Goal: Transaction & Acquisition: Purchase product/service

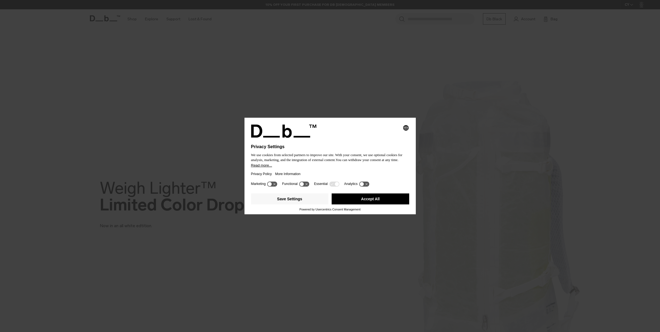
click at [367, 202] on button "Accept All" at bounding box center [371, 198] width 78 height 11
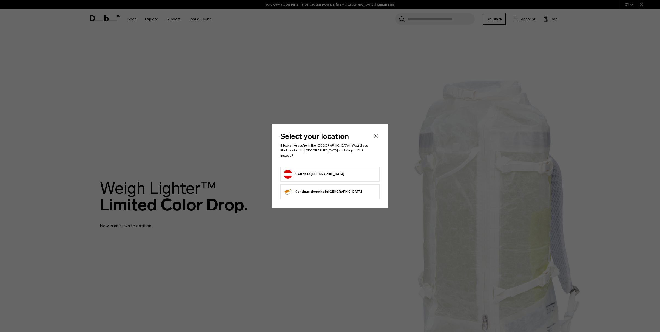
click at [301, 171] on button "Switch to Austria" at bounding box center [314, 174] width 61 height 9
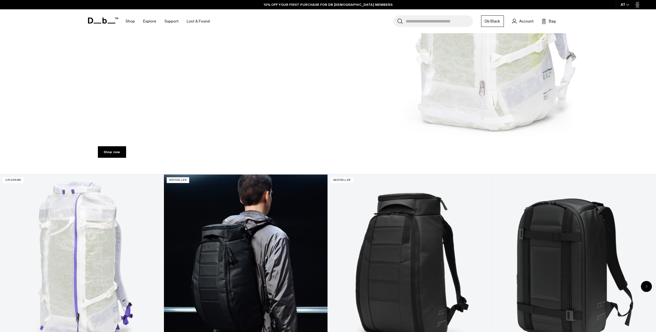
scroll to position [334, 0]
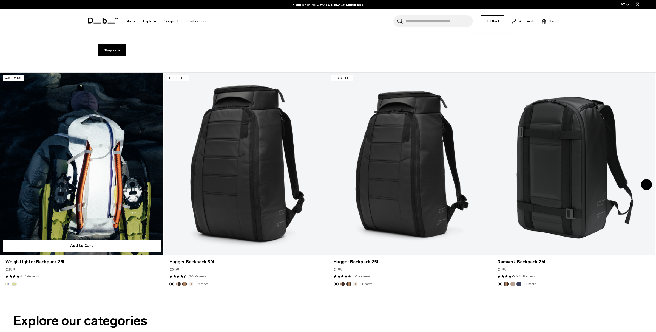
click at [122, 173] on link "Weigh Lighter Backpack 25L" at bounding box center [81, 164] width 163 height 182
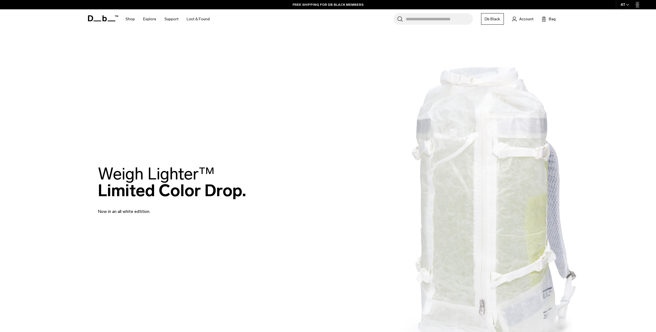
scroll to position [0, 0]
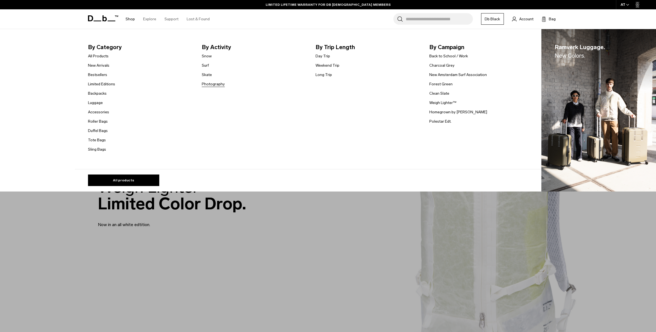
click at [213, 83] on link "Photography" at bounding box center [213, 84] width 23 height 6
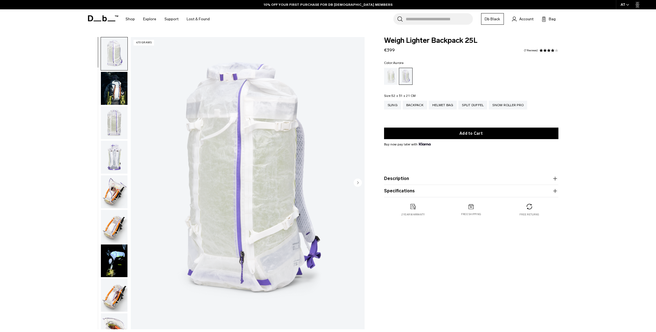
click at [118, 192] on img "button" at bounding box center [114, 191] width 27 height 33
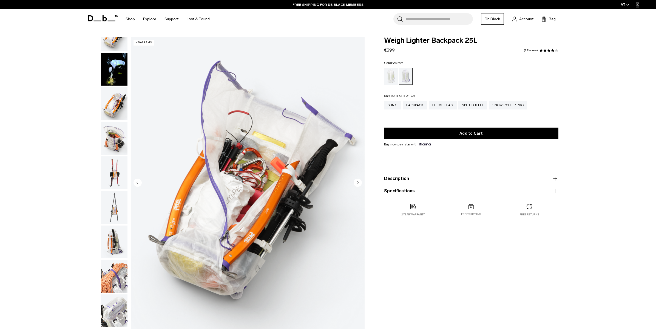
scroll to position [75, 0]
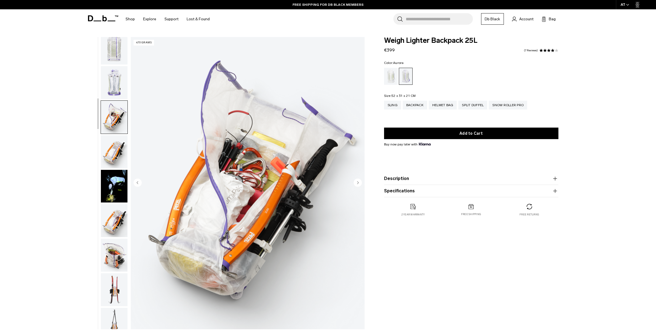
click at [115, 91] on img "button" at bounding box center [114, 82] width 27 height 33
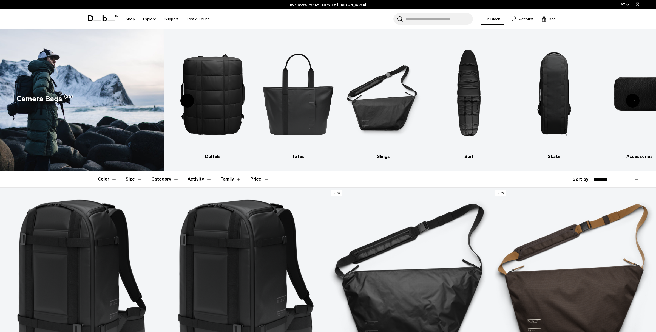
click at [191, 101] on div "Previous slide" at bounding box center [187, 101] width 14 height 14
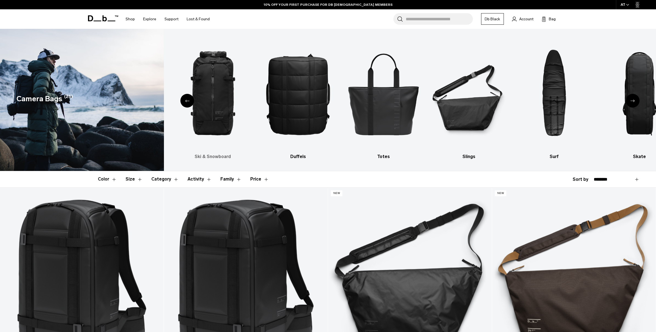
click at [215, 158] on h3 "Ski & Snowboard" at bounding box center [213, 156] width 76 height 7
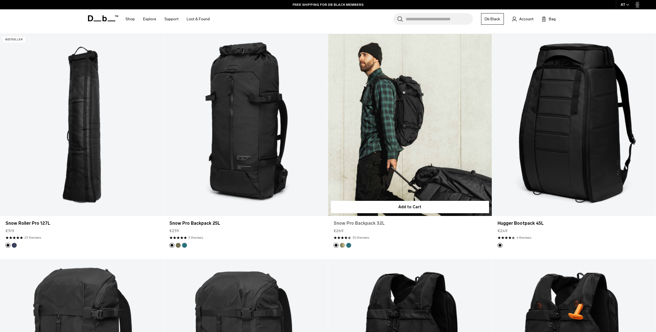
click at [363, 223] on link "Snow Pro Backpack 32L" at bounding box center [410, 223] width 153 height 7
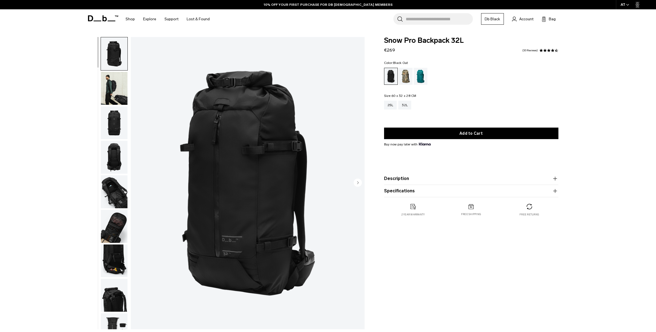
click at [111, 192] on img "button" at bounding box center [114, 191] width 27 height 33
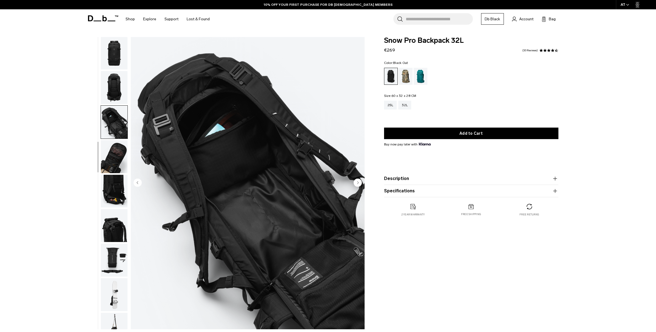
scroll to position [89, 0]
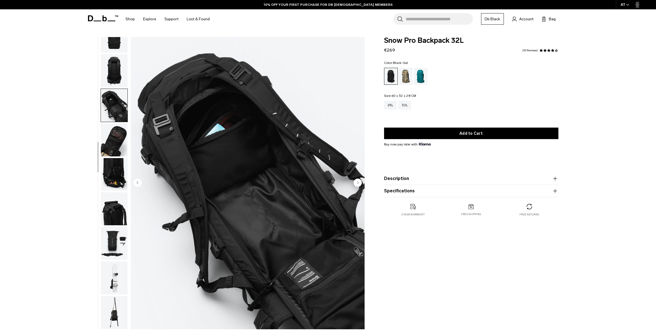
click at [114, 220] on img "button" at bounding box center [114, 208] width 27 height 33
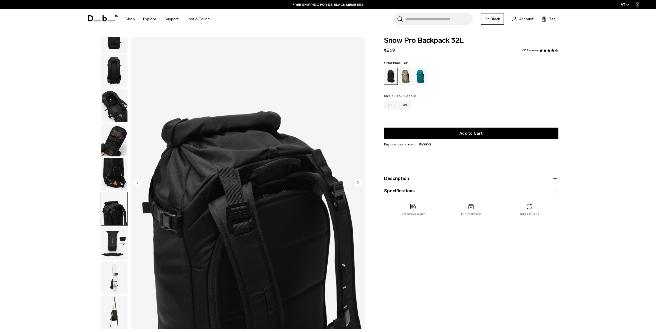
click at [114, 239] on img "button" at bounding box center [114, 243] width 27 height 33
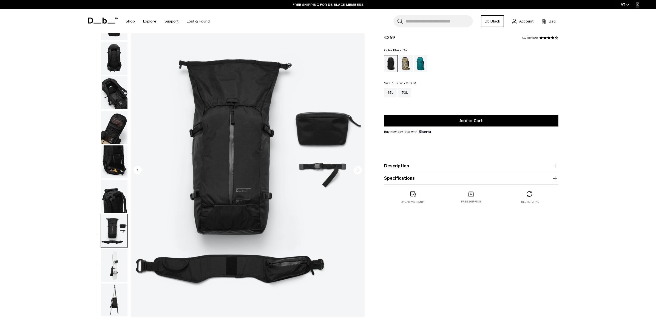
scroll to position [33, 0]
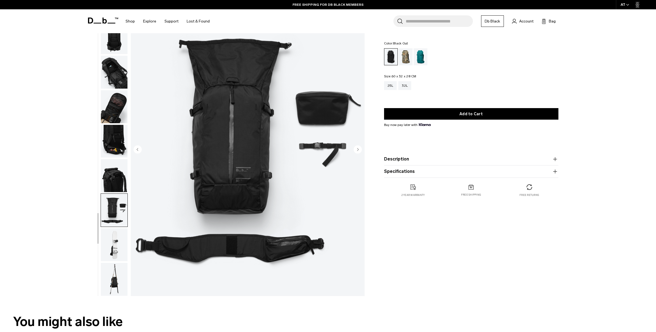
click at [117, 247] on img "button" at bounding box center [114, 244] width 27 height 33
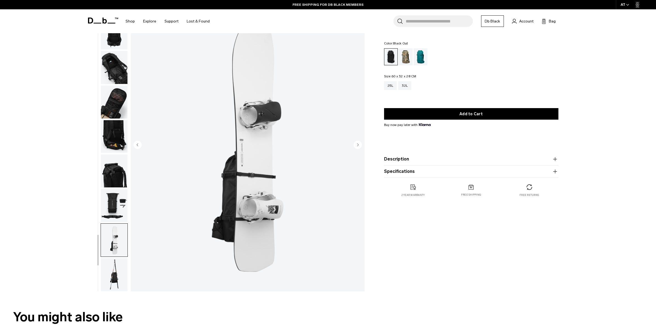
scroll to position [64, 0]
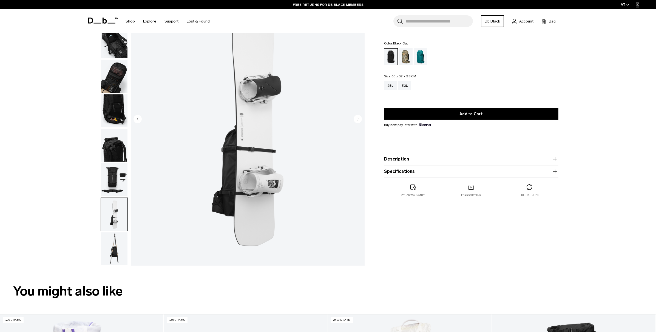
click at [117, 253] on img "button" at bounding box center [114, 248] width 27 height 33
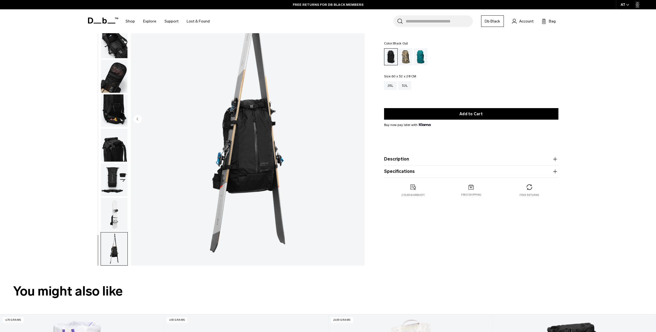
scroll to position [0, 0]
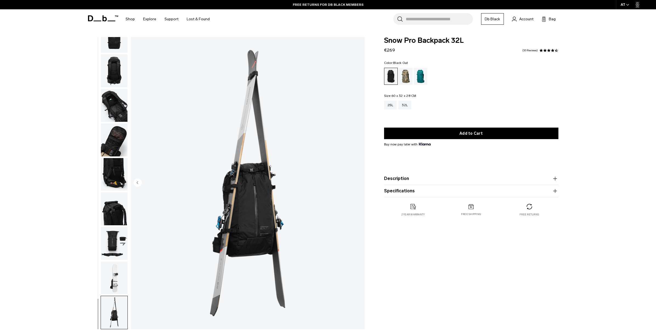
click at [112, 103] on img "button" at bounding box center [114, 105] width 27 height 33
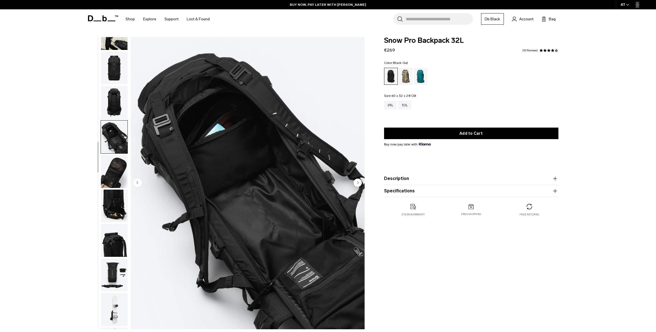
click at [123, 110] on img "button" at bounding box center [114, 102] width 27 height 33
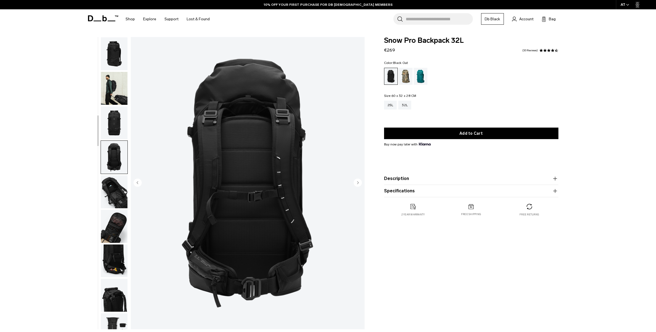
click at [111, 46] on img "button" at bounding box center [114, 53] width 27 height 33
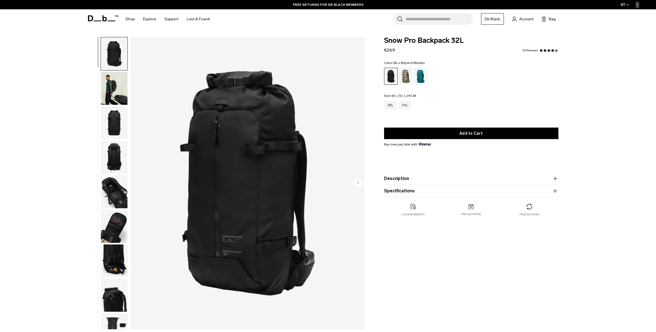
click at [409, 76] on div "Db x Beyond Medals" at bounding box center [406, 76] width 14 height 17
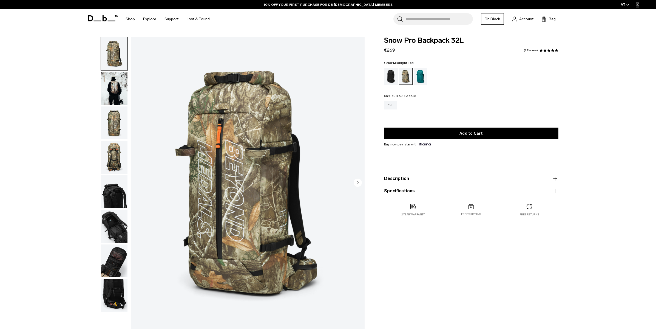
click at [423, 74] on div "Midnight Teal" at bounding box center [421, 76] width 14 height 17
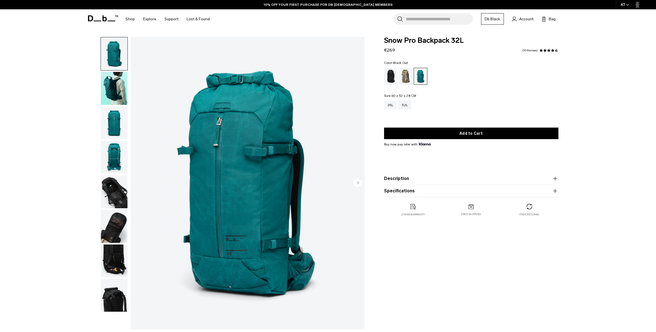
click at [393, 78] on div "Black Out" at bounding box center [391, 76] width 14 height 17
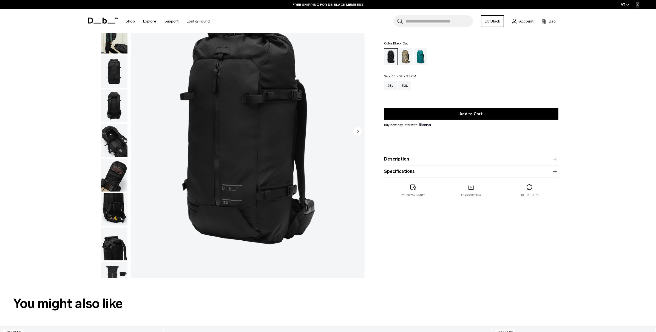
scroll to position [56, 0]
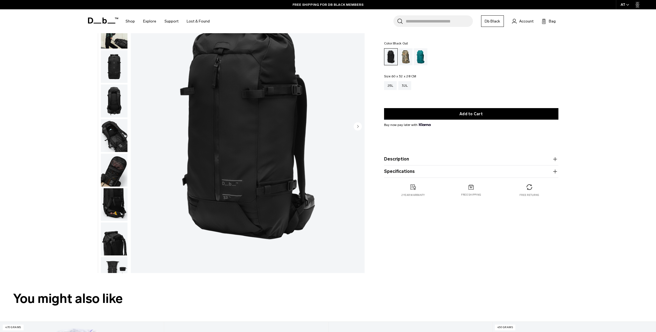
click at [419, 160] on button "Description" at bounding box center [471, 159] width 174 height 7
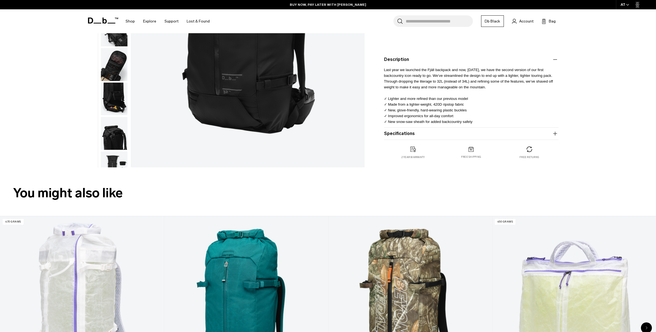
scroll to position [163, 0]
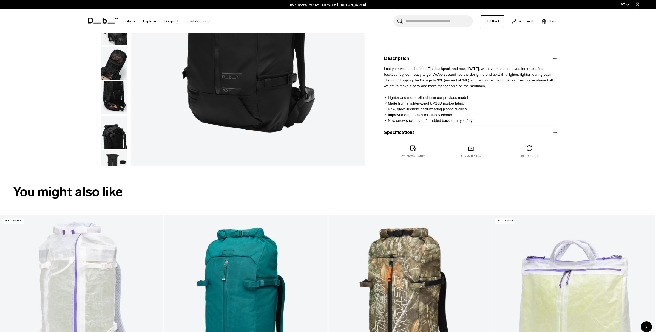
click at [523, 131] on button "Specifications" at bounding box center [471, 132] width 174 height 7
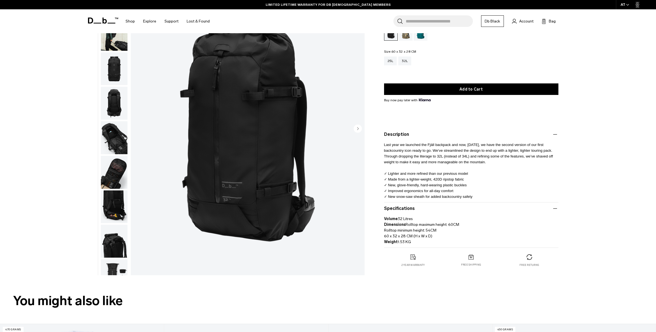
scroll to position [55, 0]
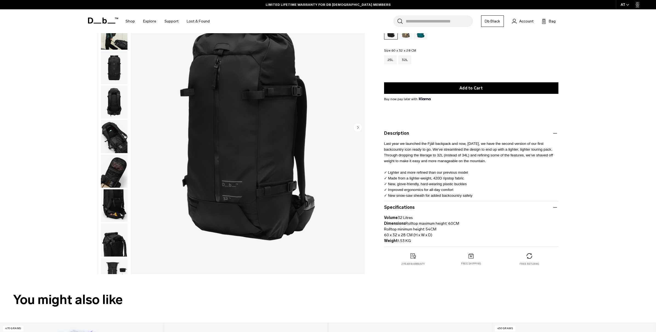
click at [120, 214] on img "button" at bounding box center [114, 205] width 27 height 33
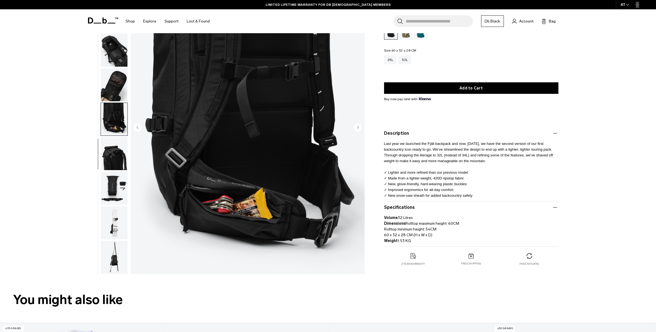
scroll to position [56, 0]
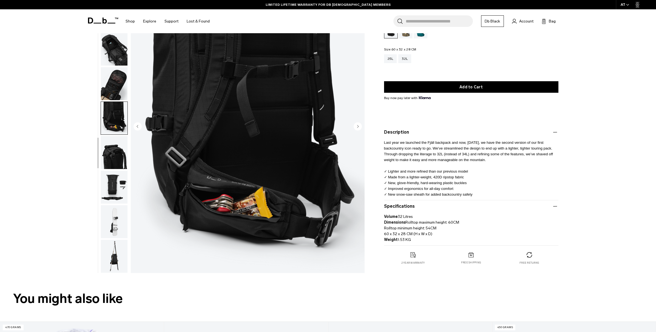
click at [115, 158] on img "button" at bounding box center [114, 152] width 27 height 33
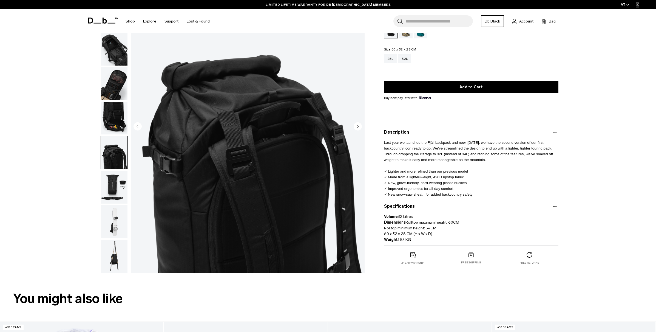
click at [117, 190] on img "button" at bounding box center [114, 187] width 27 height 33
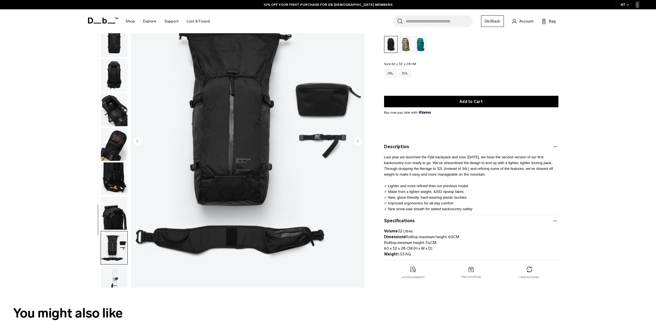
scroll to position [0, 0]
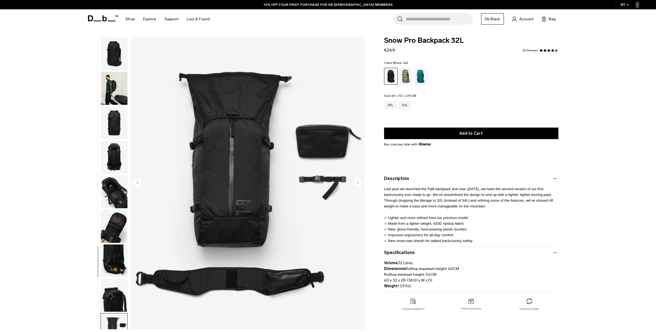
click at [110, 155] on img "button" at bounding box center [114, 157] width 27 height 33
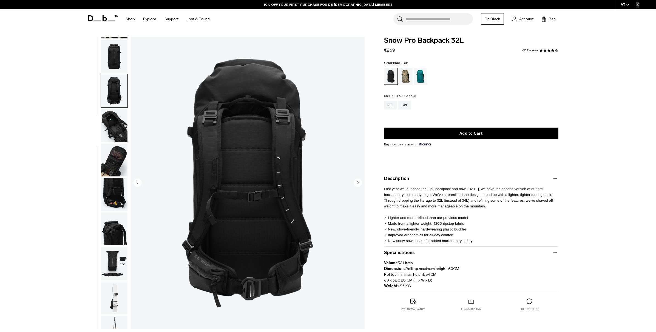
scroll to position [89, 0]
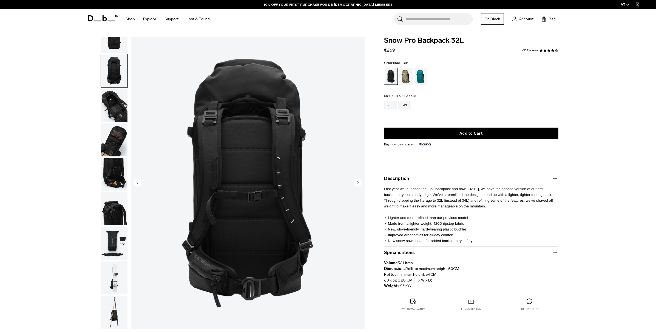
click at [115, 108] on img "button" at bounding box center [114, 105] width 27 height 33
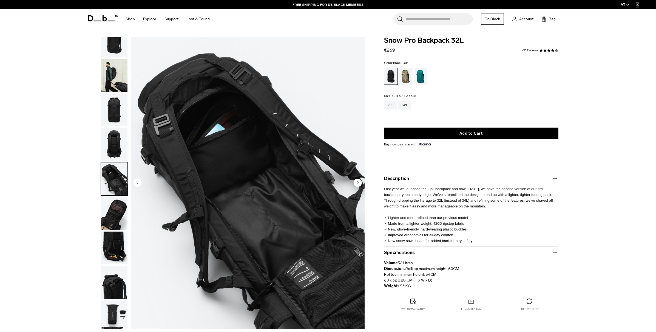
click at [115, 115] on img "button" at bounding box center [114, 110] width 27 height 33
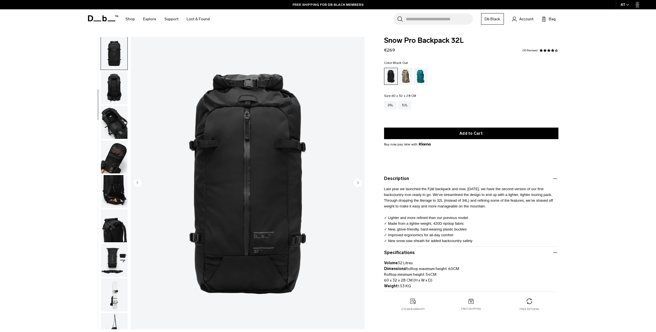
scroll to position [68, 0]
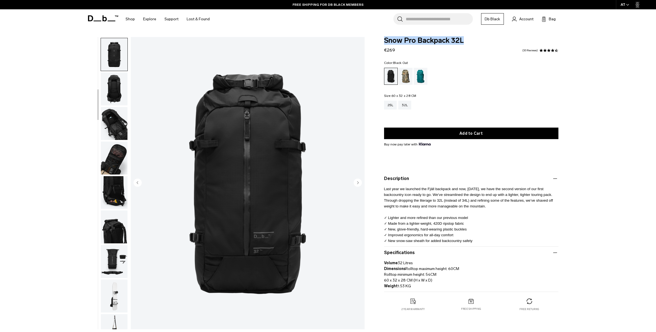
drag, startPoint x: 412, startPoint y: 36, endPoint x: 462, endPoint y: 39, distance: 49.7
click at [473, 37] on span "Snow Pro Backpack 32L" at bounding box center [471, 40] width 174 height 7
copy span "Snow Pro Backpack 32L"
click at [436, 18] on input "Search for Bags, Luggage..." at bounding box center [439, 19] width 67 height 12
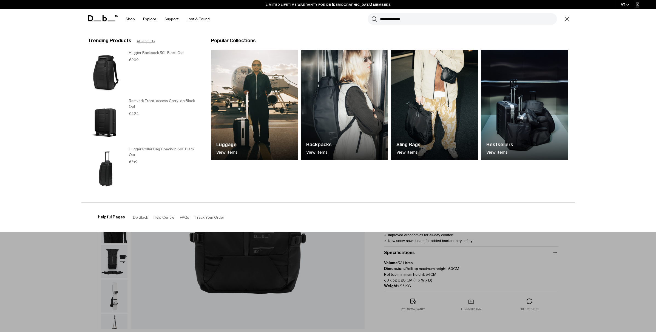
type input "**********"
click at [374, 19] on button "Search" at bounding box center [375, 19] width 6 height 6
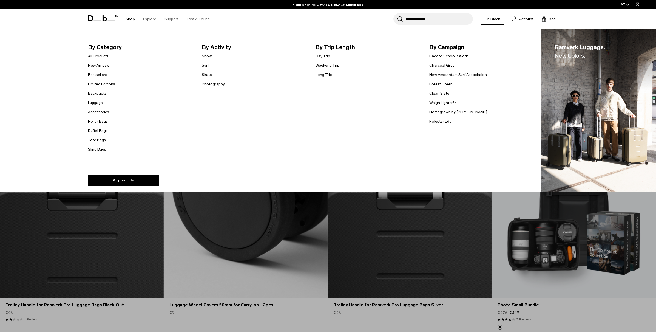
click at [213, 85] on link "Photography" at bounding box center [213, 84] width 23 height 6
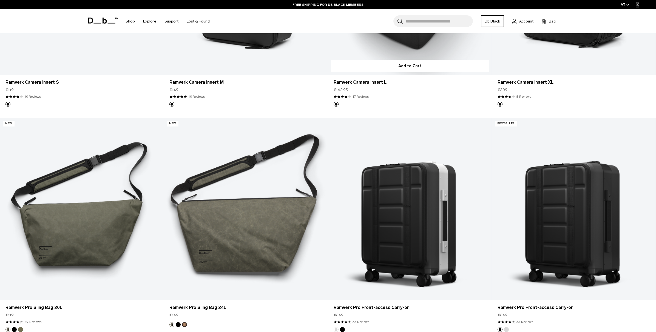
scroll to position [405, 0]
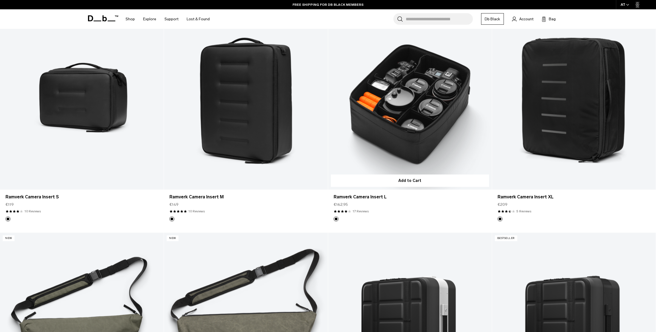
click at [396, 125] on link "Ramverk Camera Insert L" at bounding box center [410, 98] width 164 height 182
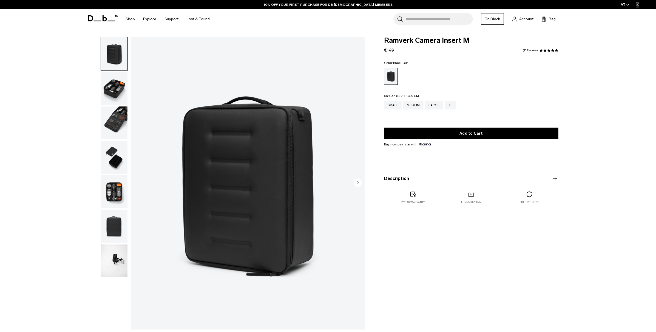
click at [113, 96] on img "button" at bounding box center [114, 88] width 27 height 33
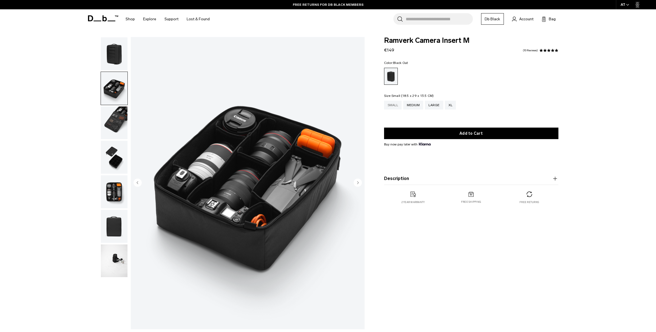
click at [391, 106] on div "Small" at bounding box center [393, 105] width 18 height 9
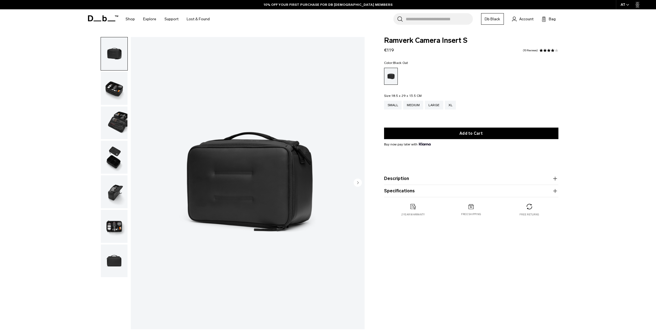
drag, startPoint x: 114, startPoint y: 226, endPoint x: 282, endPoint y: 160, distance: 180.7
click at [114, 226] on img "button" at bounding box center [114, 226] width 27 height 33
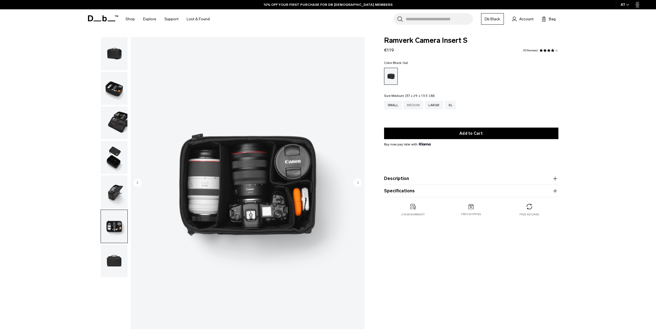
click at [412, 107] on div "Medium" at bounding box center [413, 105] width 20 height 9
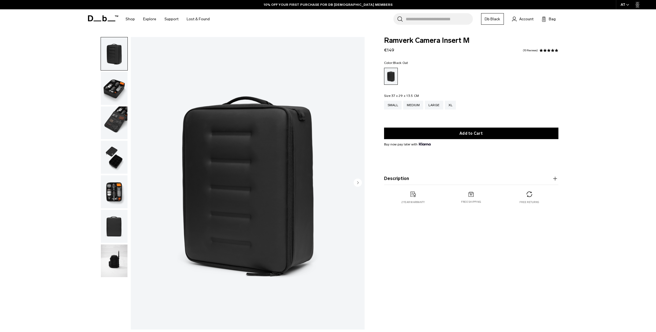
click at [106, 193] on img "button" at bounding box center [114, 191] width 27 height 33
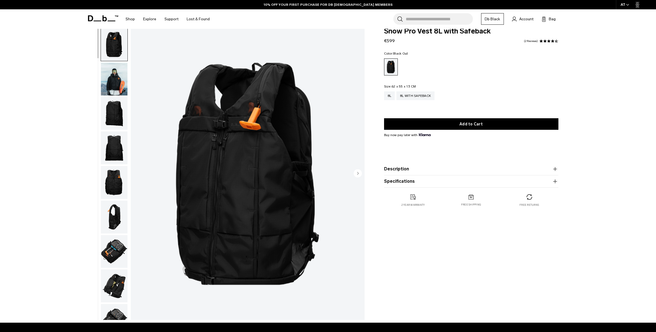
scroll to position [9, 0]
click at [113, 86] on img "button" at bounding box center [114, 79] width 27 height 33
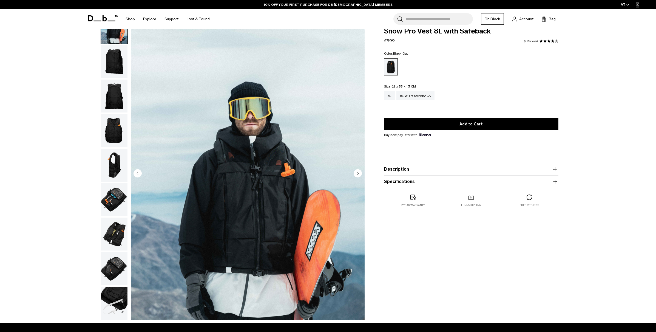
scroll to position [54, 0]
click at [115, 168] on img "button" at bounding box center [114, 165] width 27 height 33
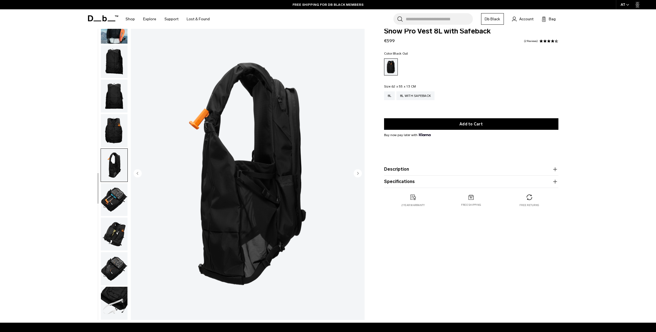
click at [118, 261] on img "button" at bounding box center [114, 268] width 27 height 33
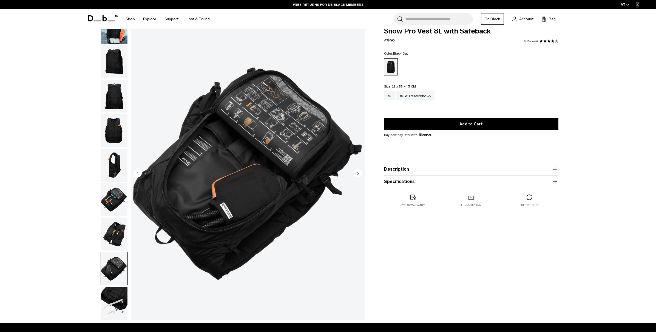
click at [117, 227] on img "button" at bounding box center [114, 233] width 27 height 33
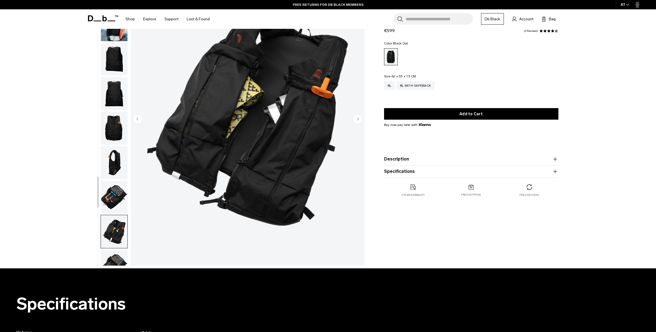
scroll to position [0, 0]
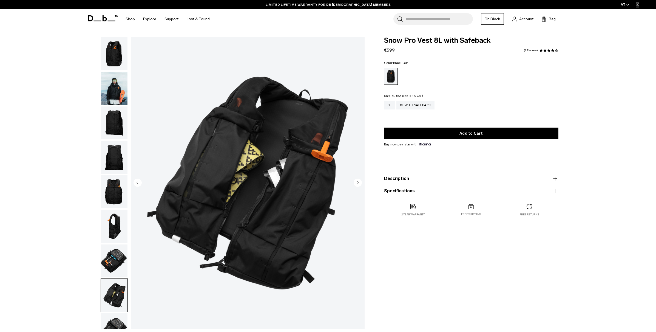
click at [387, 105] on div "8L" at bounding box center [389, 105] width 11 height 9
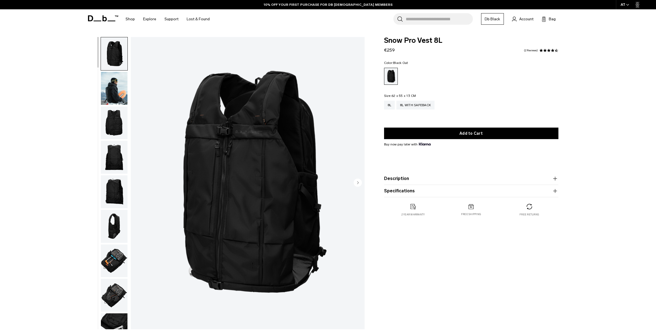
click at [111, 98] on img "button" at bounding box center [114, 88] width 27 height 33
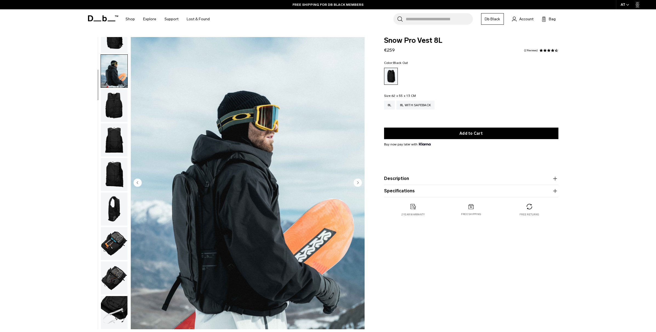
click at [115, 233] on img "button" at bounding box center [114, 243] width 27 height 33
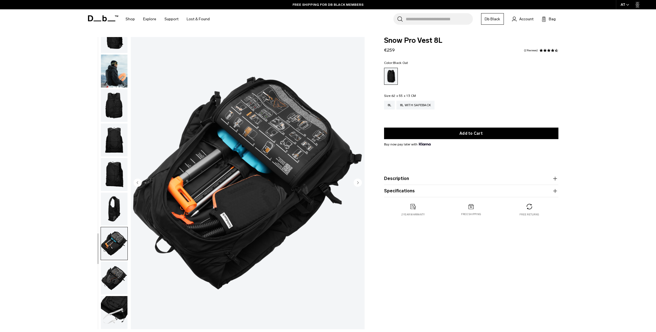
click at [118, 279] on img "button" at bounding box center [114, 277] width 27 height 33
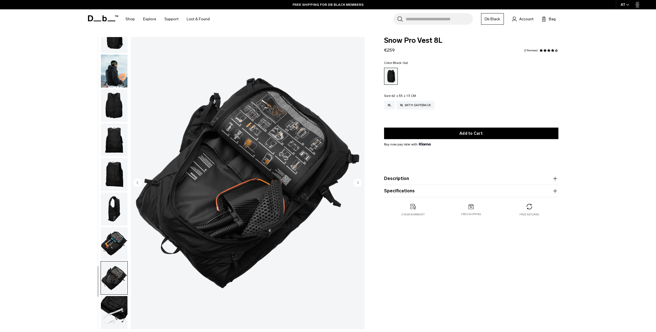
click at [107, 315] on img "button" at bounding box center [114, 312] width 27 height 33
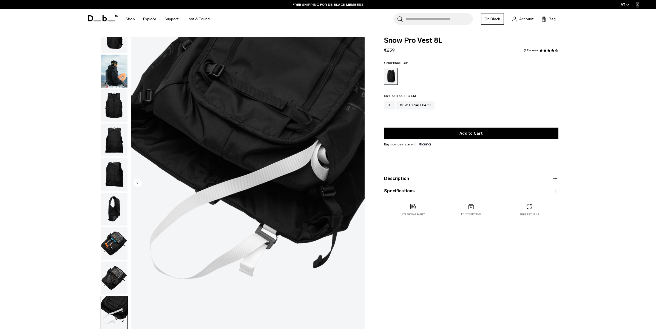
scroll to position [0, 0]
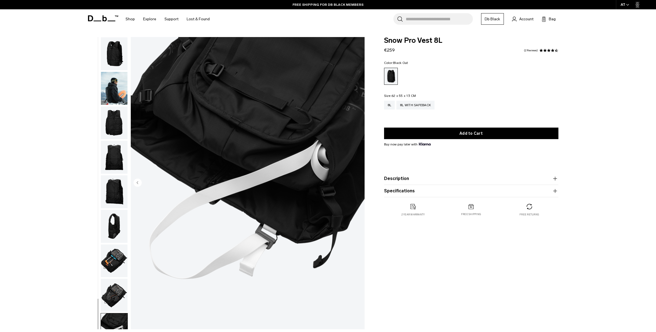
click at [117, 129] on img "button" at bounding box center [114, 122] width 27 height 33
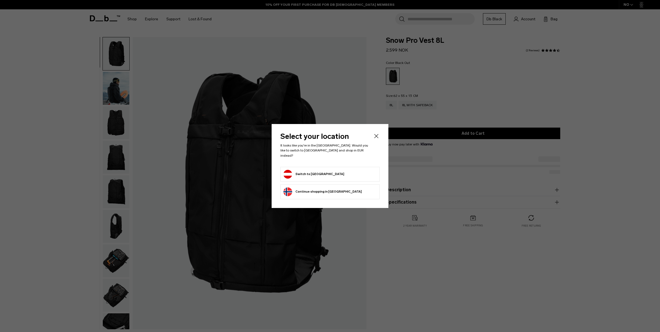
click at [376, 138] on icon "Close" at bounding box center [376, 136] width 7 height 7
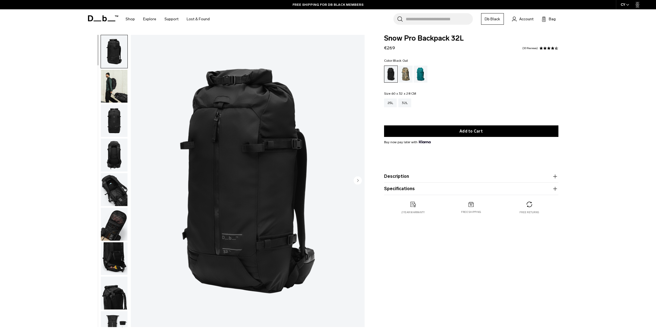
click at [554, 188] on icon "button" at bounding box center [555, 188] width 7 height 7
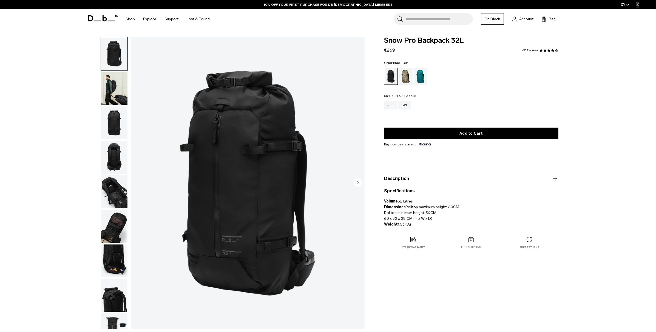
click at [114, 231] on img "button" at bounding box center [114, 226] width 27 height 33
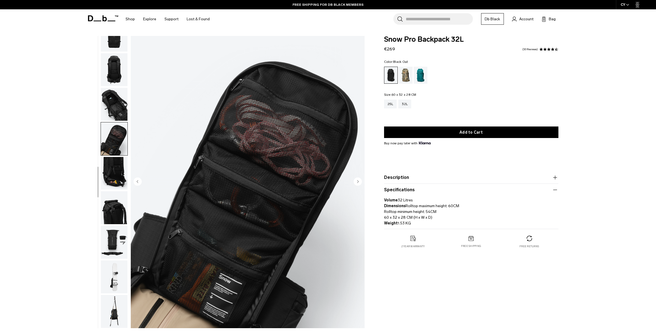
scroll to position [10, 0]
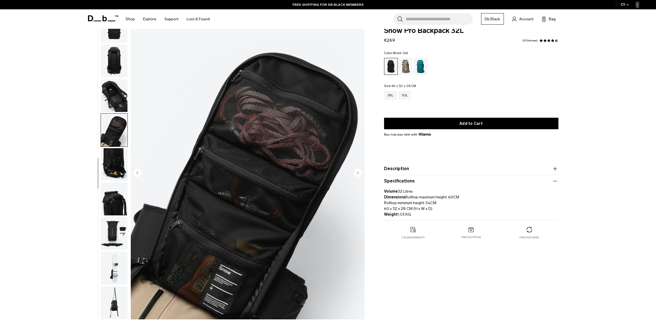
click at [115, 191] on img "button" at bounding box center [114, 198] width 27 height 33
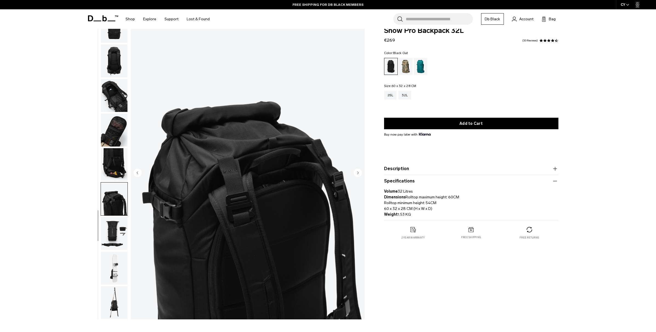
scroll to position [49, 0]
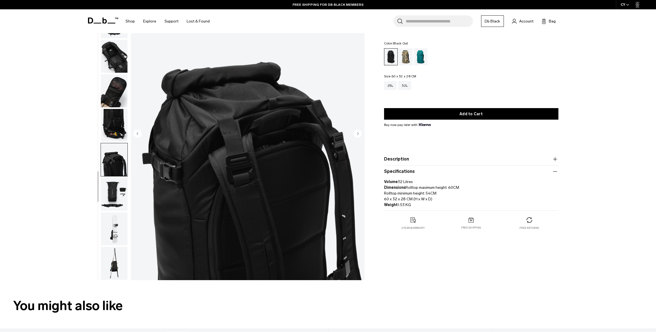
drag, startPoint x: 118, startPoint y: 222, endPoint x: 119, endPoint y: 219, distance: 3.3
click at [118, 222] on img "button" at bounding box center [114, 228] width 27 height 33
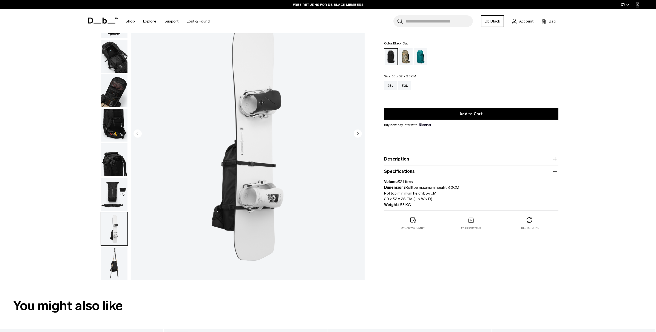
click at [118, 193] on img "button" at bounding box center [114, 194] width 27 height 33
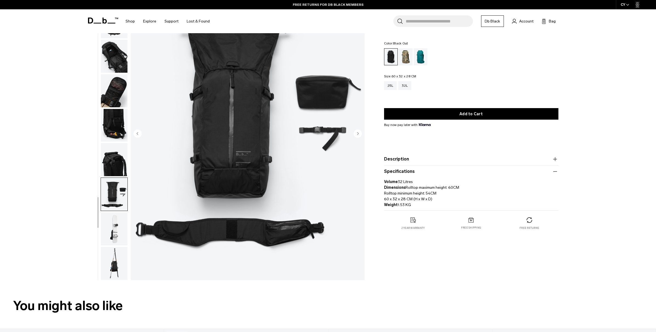
scroll to position [94, 0]
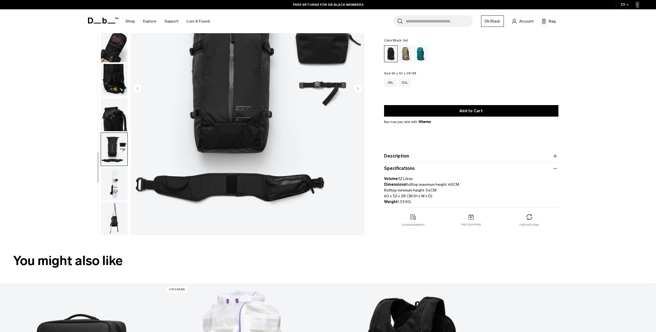
click at [111, 228] on img "button" at bounding box center [114, 218] width 27 height 33
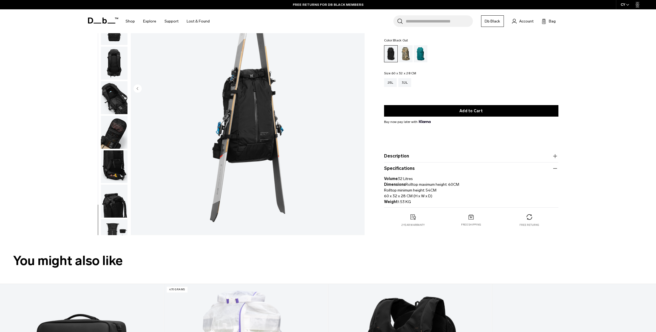
scroll to position [48, 0]
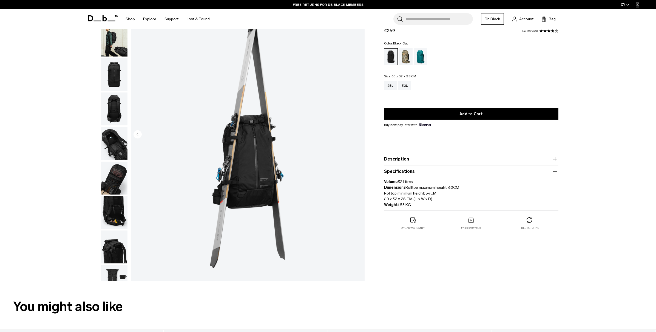
click at [118, 151] on img "button" at bounding box center [114, 143] width 27 height 33
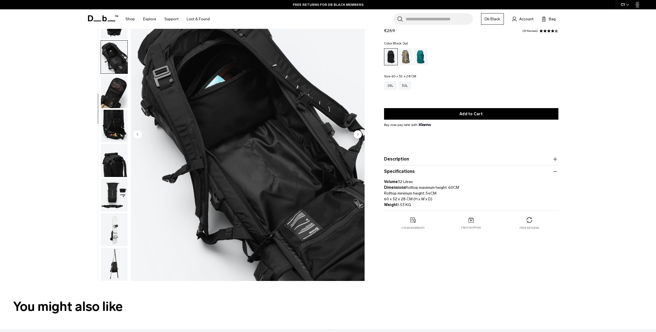
scroll to position [88, 0]
click at [119, 91] on img "button" at bounding box center [114, 91] width 27 height 33
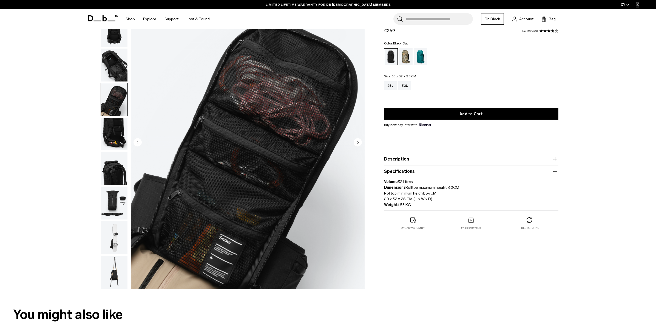
scroll to position [0, 0]
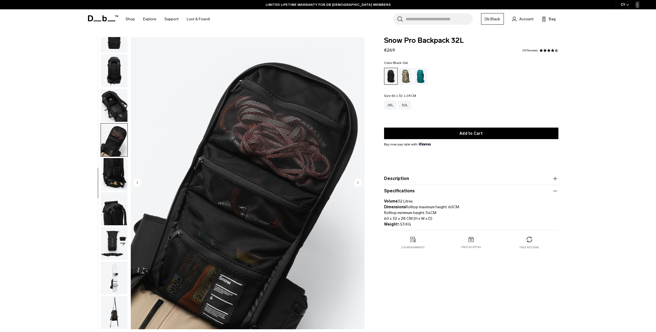
click at [116, 106] on img "button" at bounding box center [114, 105] width 27 height 33
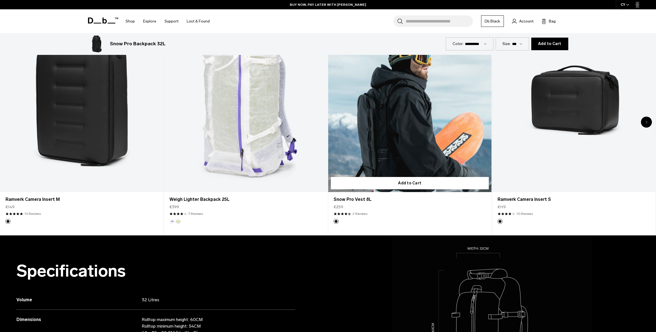
scroll to position [547, 0]
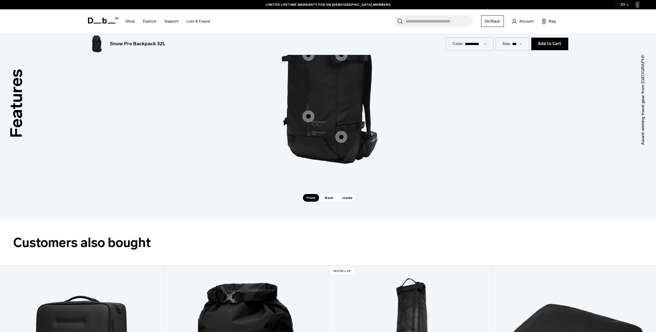
click at [327, 197] on span "Back" at bounding box center [328, 198] width 15 height 8
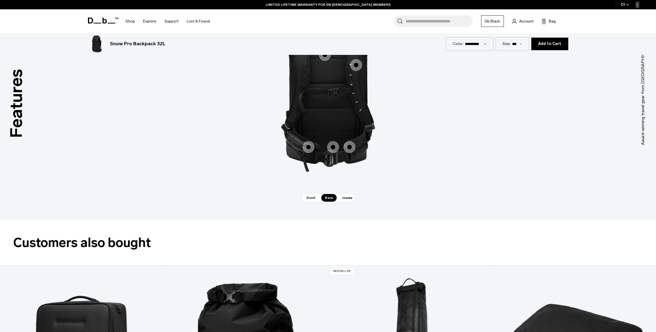
scroll to position [743, 0]
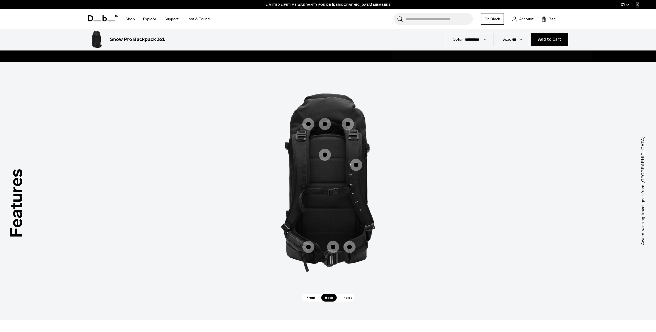
click at [346, 297] on span "Inside" at bounding box center [347, 298] width 17 height 8
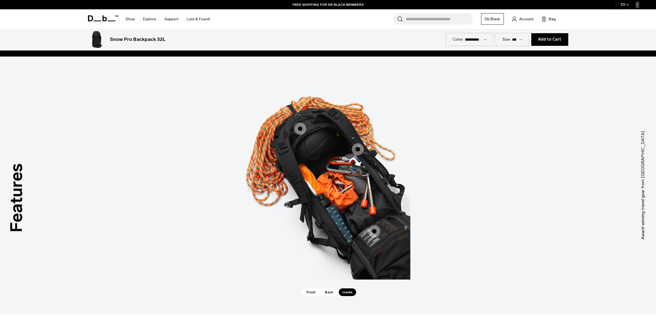
scroll to position [781, 0]
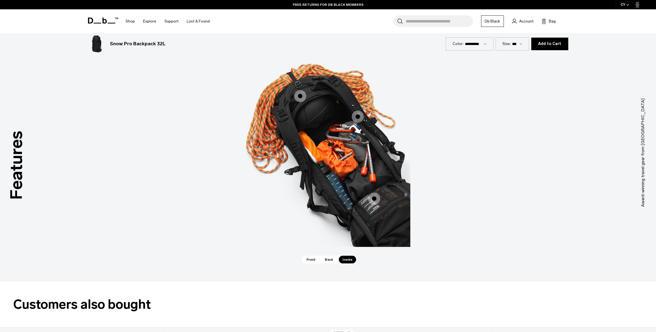
click at [375, 198] on span "3 / 3" at bounding box center [374, 199] width 12 height 12
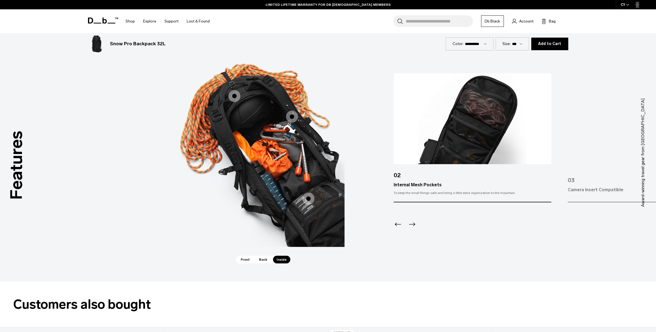
click at [294, 117] on span "3 / 3" at bounding box center [292, 117] width 12 height 12
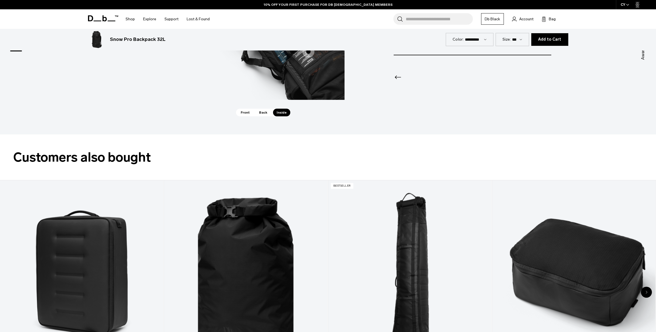
scroll to position [811, 0]
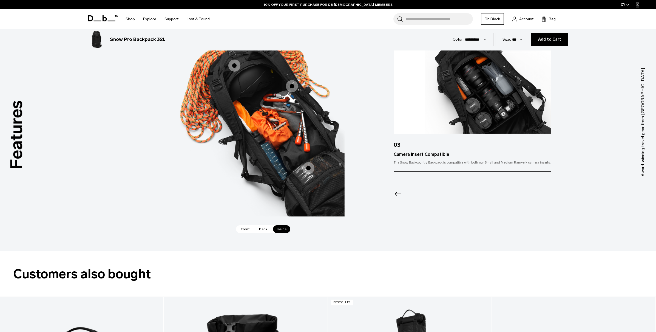
click at [261, 231] on span "Back" at bounding box center [263, 229] width 15 height 8
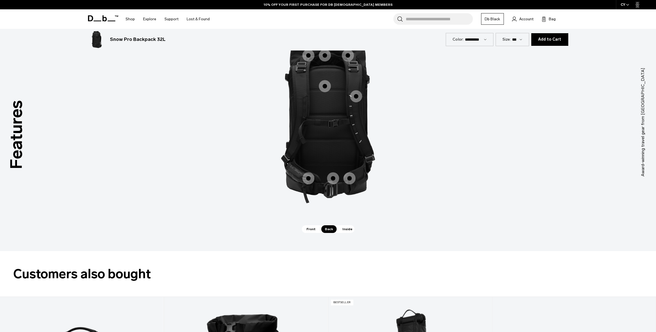
scroll to position [759, 0]
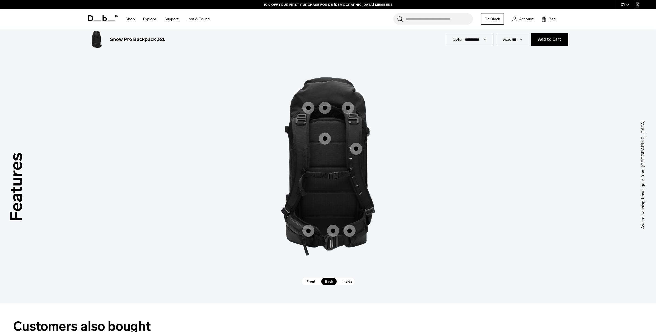
click at [307, 280] on span "Front" at bounding box center [311, 282] width 16 height 8
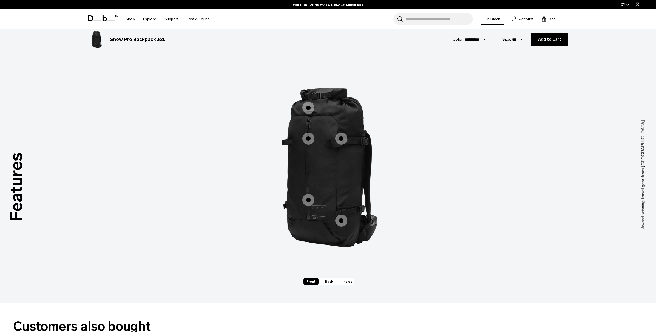
click at [313, 199] on span "1 / 3" at bounding box center [309, 200] width 12 height 12
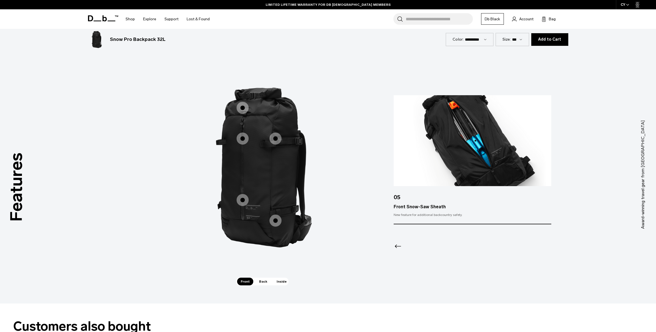
click at [245, 139] on span "1 / 3" at bounding box center [243, 138] width 12 height 12
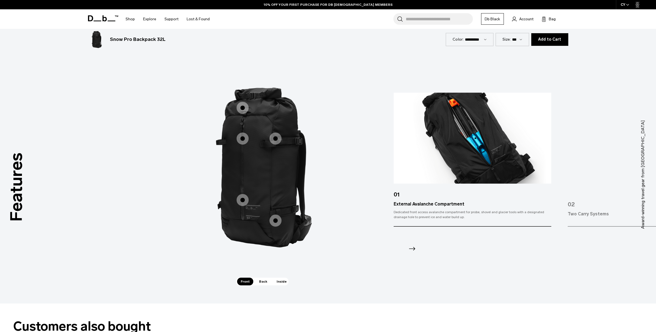
click at [245, 107] on span "1 / 3" at bounding box center [243, 108] width 12 height 12
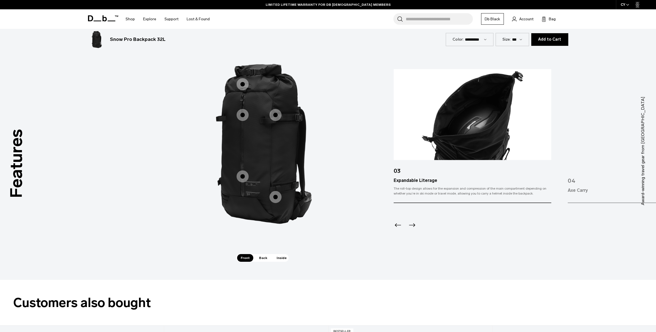
scroll to position [781, 0]
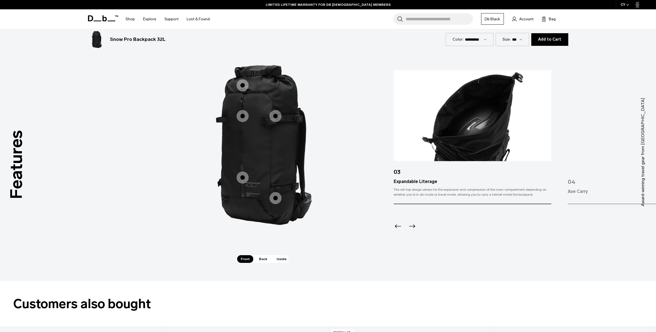
click at [265, 258] on span "Back" at bounding box center [263, 259] width 15 height 8
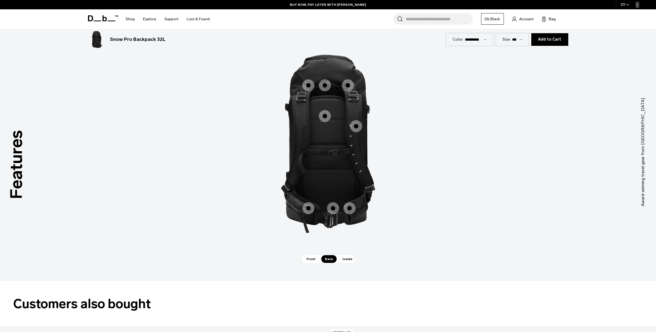
click at [345, 258] on span "Inside" at bounding box center [347, 259] width 17 height 8
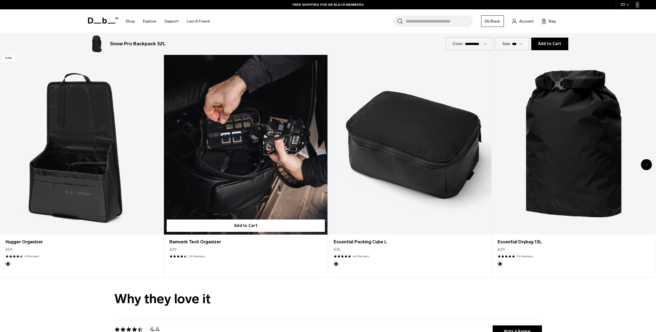
scroll to position [1308, 0]
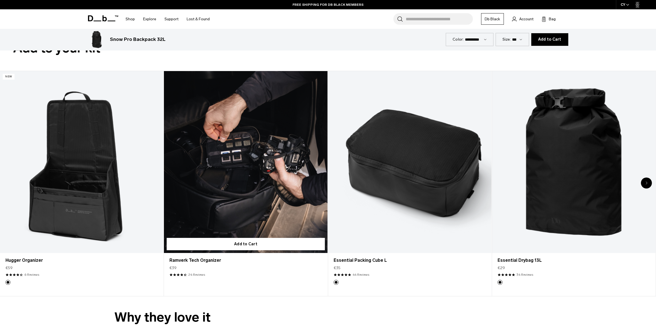
click at [234, 175] on link "Ramverk Tech Organizer" at bounding box center [245, 162] width 163 height 182
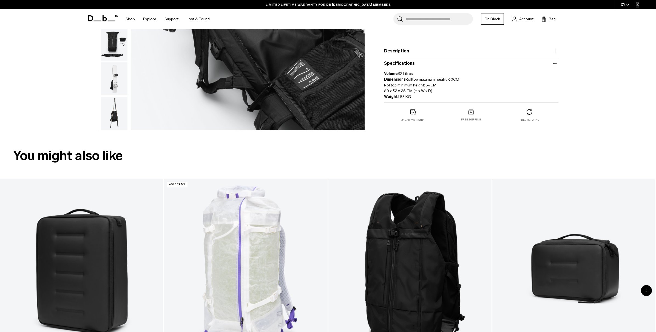
scroll to position [0, 0]
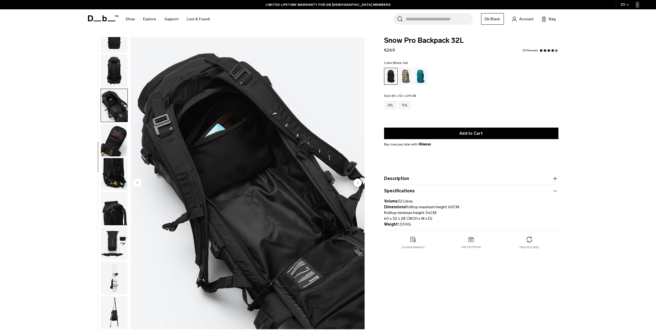
click at [112, 70] on img "button" at bounding box center [114, 70] width 27 height 33
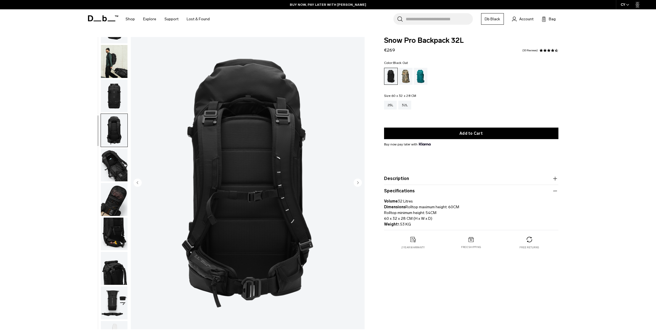
click at [119, 93] on img "button" at bounding box center [114, 96] width 27 height 33
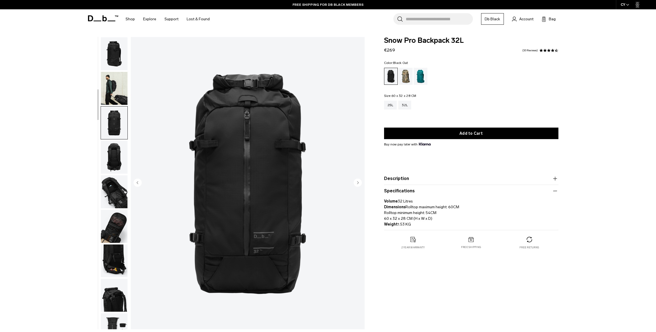
click at [117, 87] on img "button" at bounding box center [114, 88] width 27 height 33
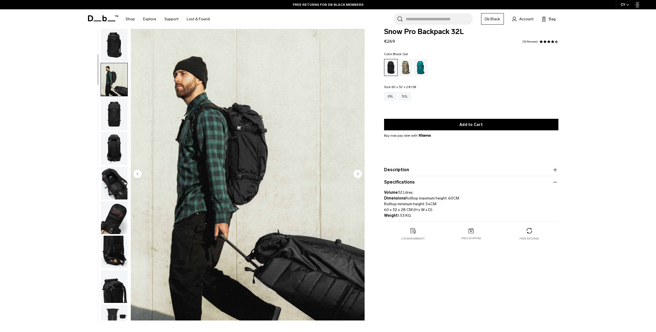
scroll to position [32, 0]
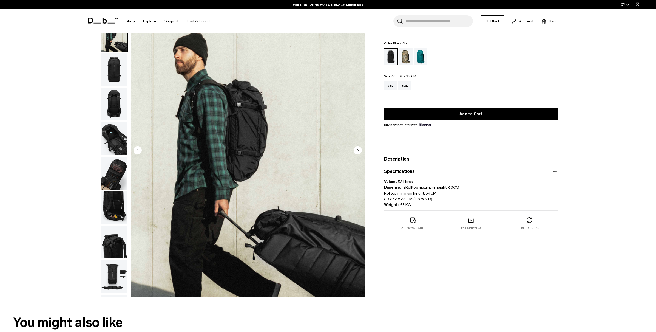
click at [121, 200] on img "button" at bounding box center [114, 207] width 27 height 33
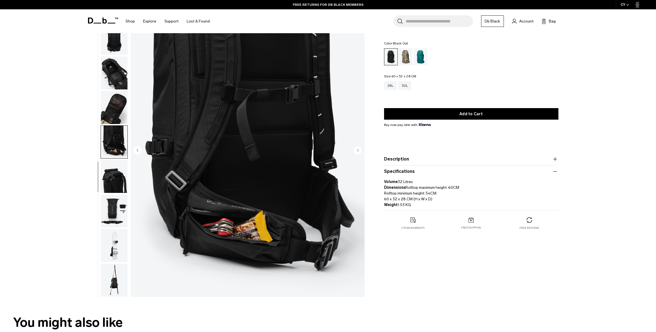
scroll to position [89, 0]
click at [122, 208] on img "button" at bounding box center [114, 210] width 27 height 33
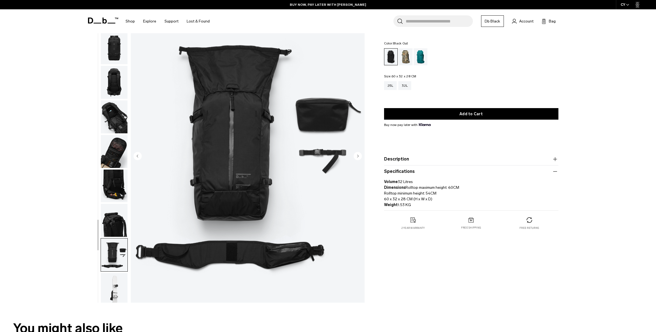
scroll to position [0, 0]
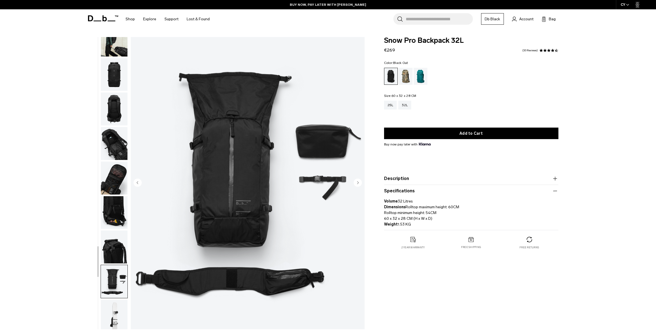
click at [530, 238] on img at bounding box center [529, 239] width 5 height 5
click at [528, 245] on div "Free returns" at bounding box center [530, 243] width 58 height 13
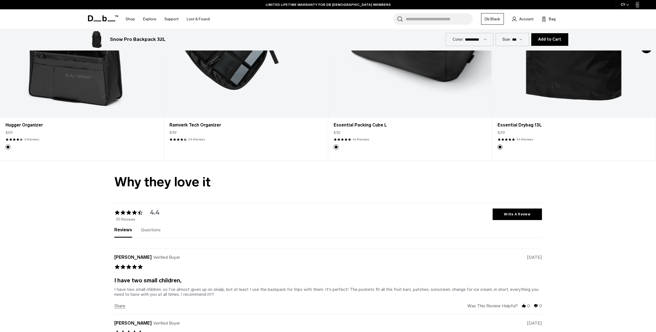
scroll to position [1489, 0]
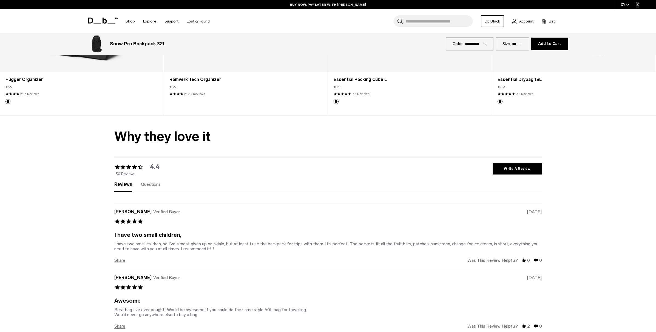
click at [147, 186] on span "Questions" at bounding box center [151, 184] width 20 height 5
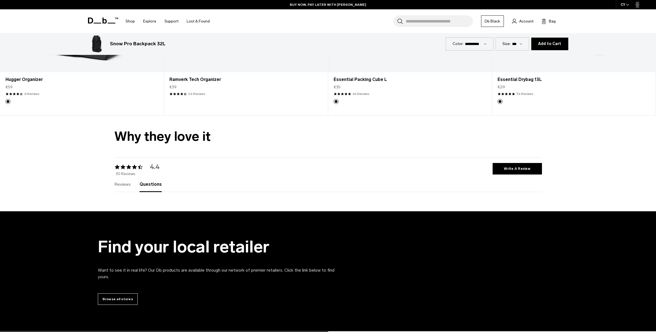
click at [122, 184] on span "Reviews" at bounding box center [122, 184] width 16 height 5
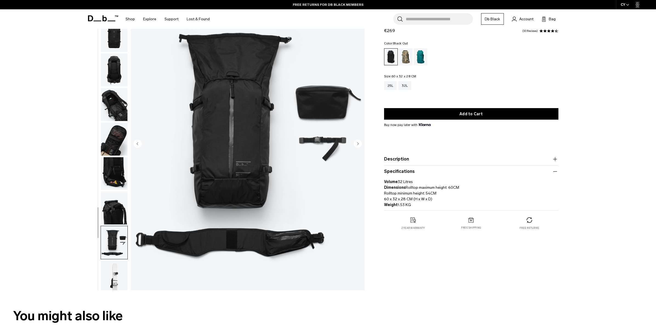
scroll to position [0, 0]
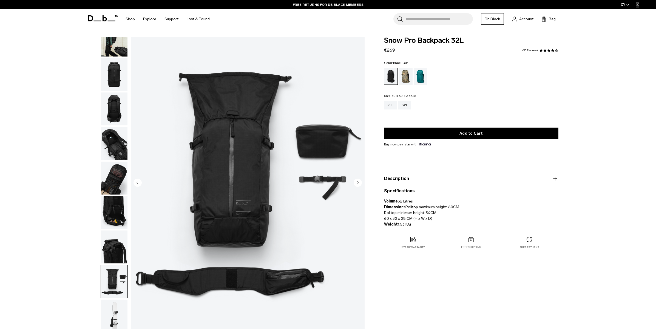
click at [116, 179] on img "button" at bounding box center [114, 178] width 27 height 33
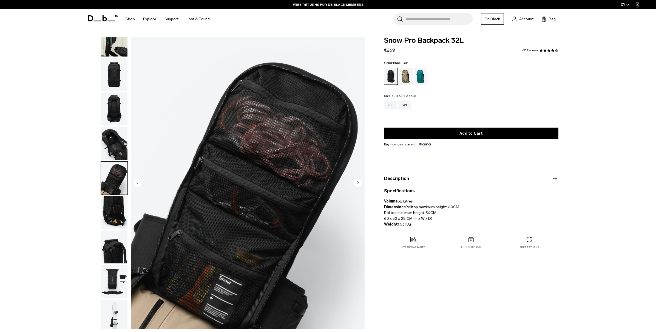
scroll to position [89, 0]
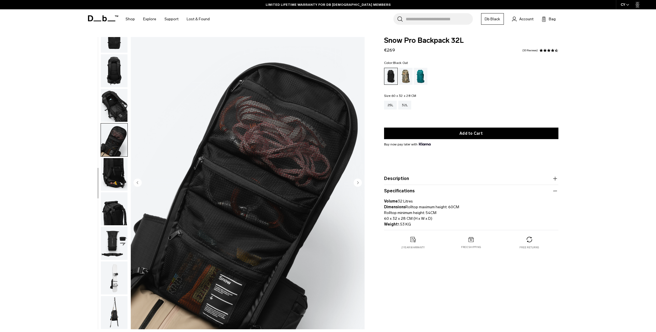
click at [118, 100] on img "button" at bounding box center [114, 105] width 27 height 33
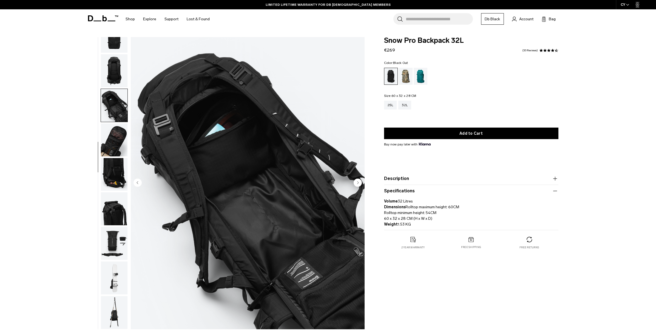
click at [104, 174] on img "button" at bounding box center [114, 174] width 27 height 33
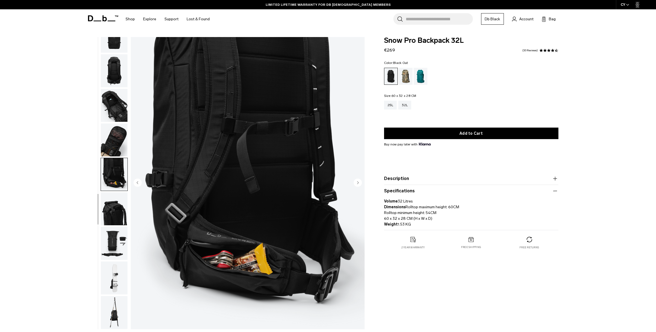
click at [109, 205] on img "button" at bounding box center [114, 208] width 27 height 33
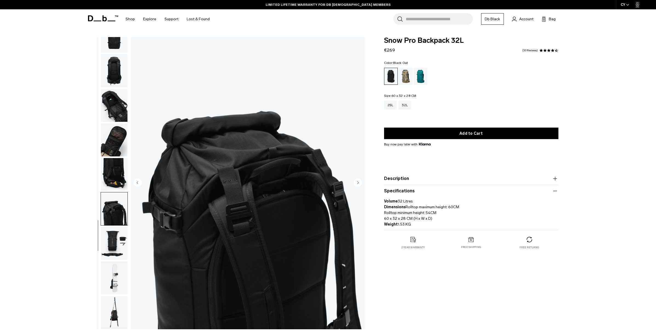
click at [120, 241] on img "button" at bounding box center [114, 243] width 27 height 33
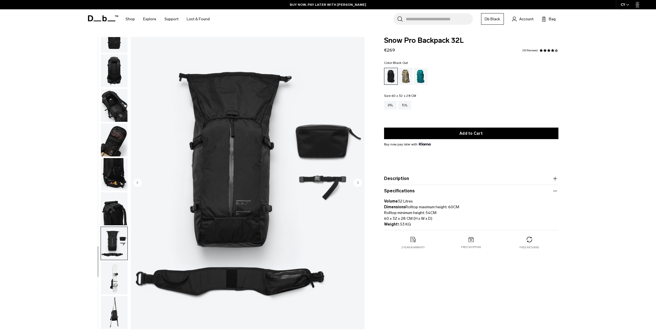
click at [111, 283] on img "button" at bounding box center [114, 277] width 27 height 33
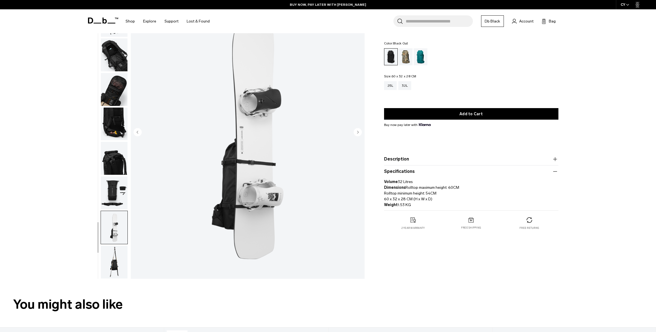
click at [116, 267] on img "button" at bounding box center [114, 261] width 27 height 33
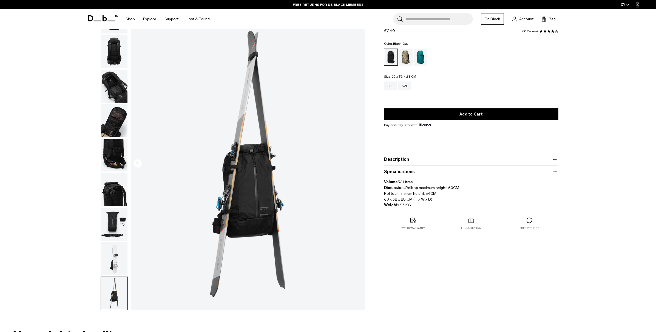
scroll to position [0, 0]
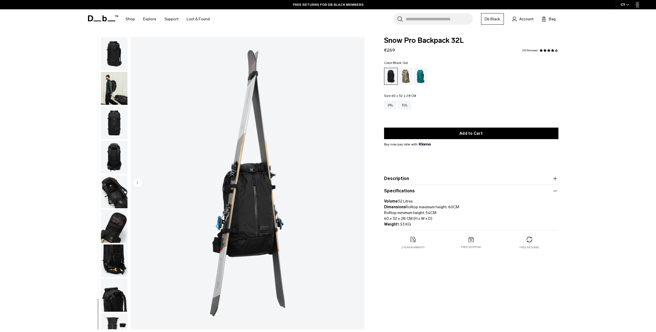
click at [114, 202] on img "button" at bounding box center [114, 191] width 27 height 33
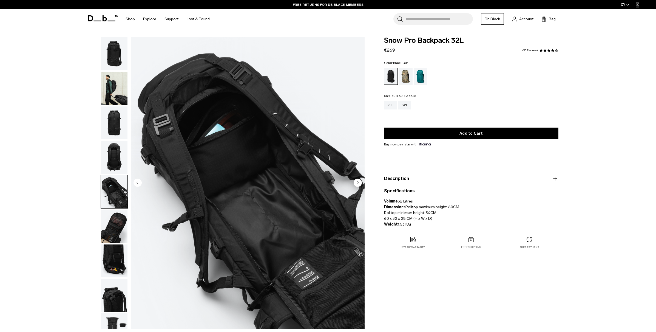
scroll to position [89, 0]
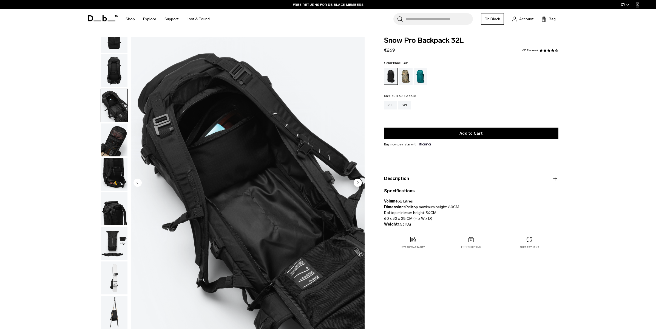
click at [112, 176] on img "button" at bounding box center [114, 174] width 27 height 33
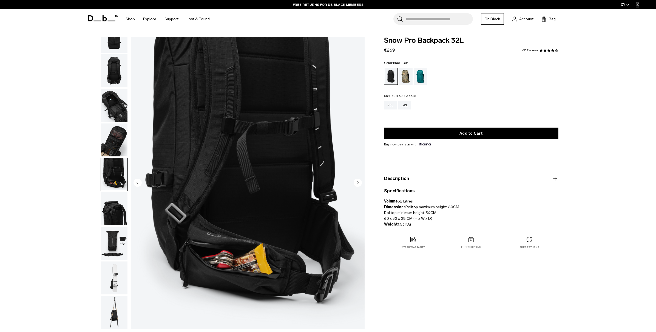
click at [114, 195] on img "button" at bounding box center [114, 208] width 27 height 33
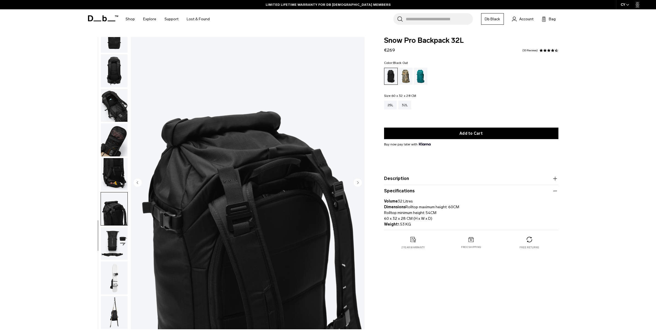
click at [111, 74] on img "button" at bounding box center [114, 70] width 27 height 33
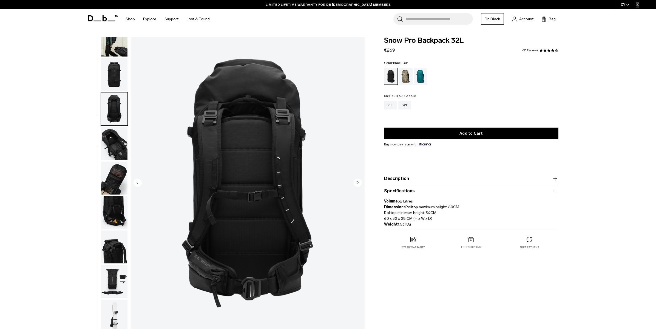
click at [117, 80] on img "button" at bounding box center [114, 74] width 27 height 33
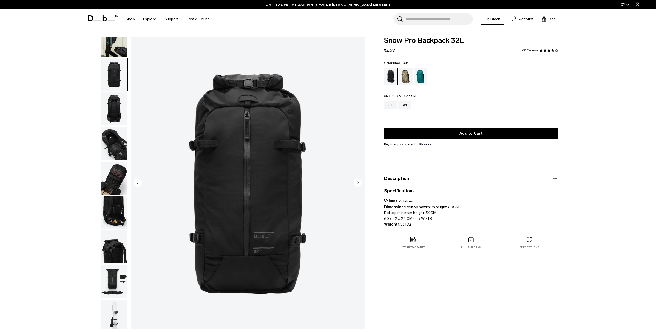
scroll to position [69, 0]
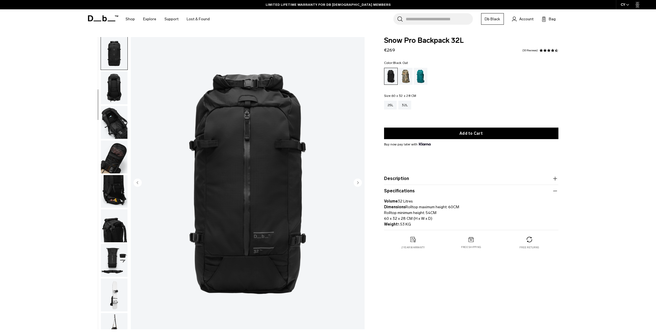
click at [118, 54] on img "button" at bounding box center [114, 53] width 27 height 33
click at [112, 258] on img "button" at bounding box center [114, 260] width 27 height 33
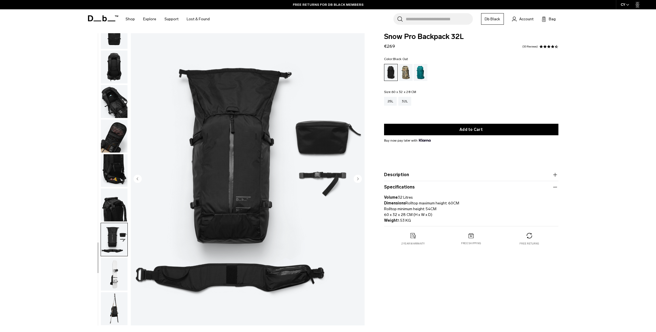
scroll to position [0, 0]
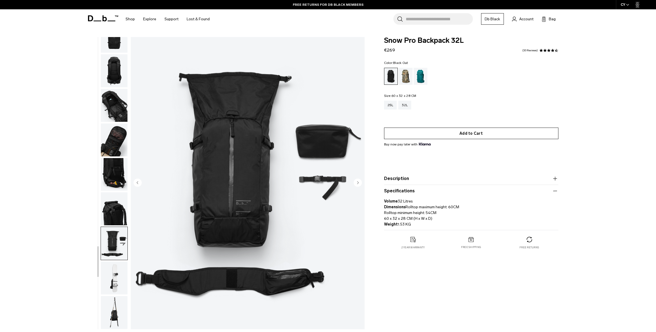
click at [466, 134] on button "Add to Cart" at bounding box center [471, 134] width 174 height 12
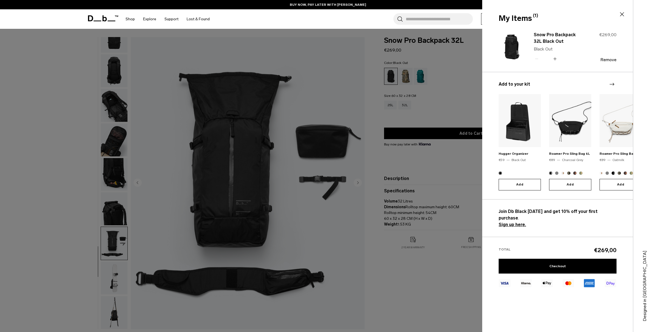
click at [515, 222] on strong "Sign up here." at bounding box center [512, 224] width 27 height 5
click at [556, 259] on link "Checkout" at bounding box center [558, 266] width 118 height 15
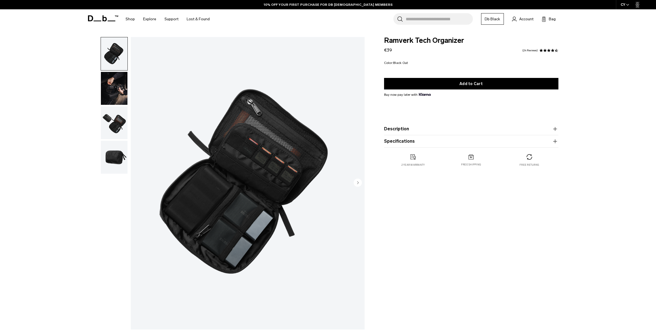
click at [118, 125] on img "button" at bounding box center [114, 122] width 27 height 33
